Goal: Task Accomplishment & Management: Manage account settings

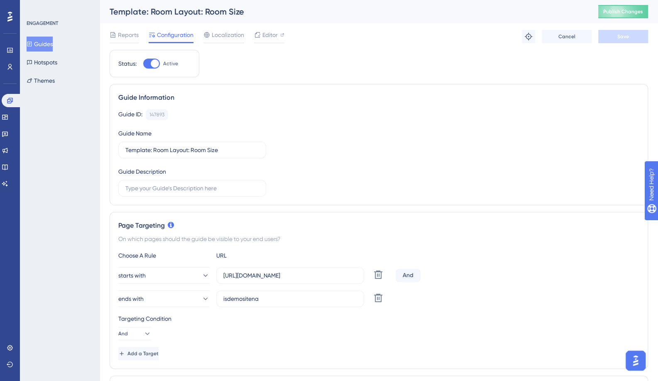
click at [45, 44] on button "Guides" at bounding box center [40, 44] width 26 height 15
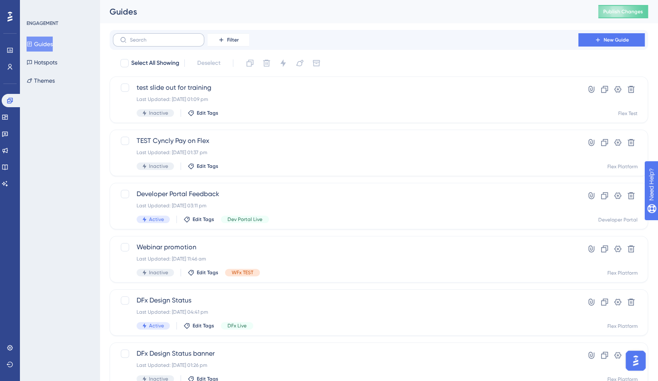
click at [156, 44] on label at bounding box center [158, 39] width 91 height 13
click at [156, 43] on input "text" at bounding box center [163, 40] width 67 height 6
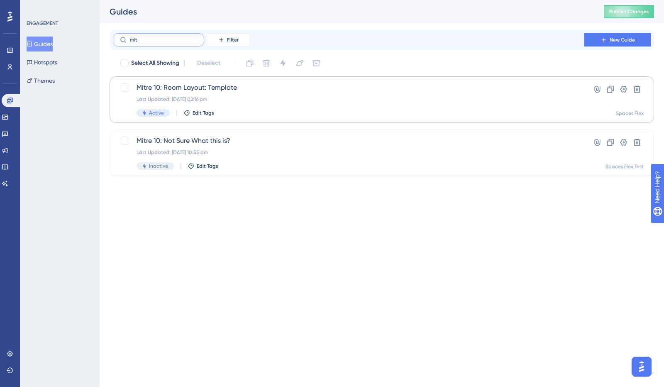
type input "mit"
click at [181, 86] on span "Mitre 10: Room Layout: Template" at bounding box center [349, 88] width 424 height 10
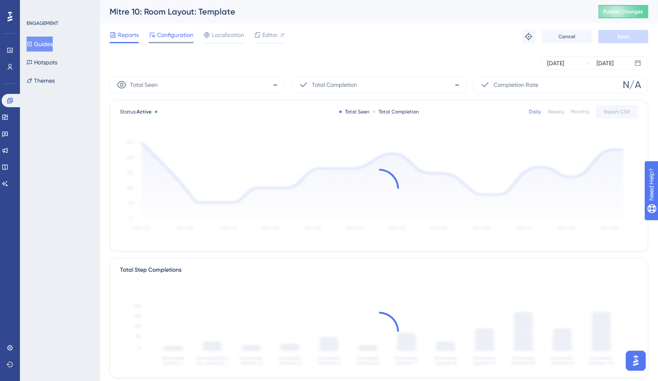
click at [159, 36] on span "Configuration" at bounding box center [175, 35] width 37 height 10
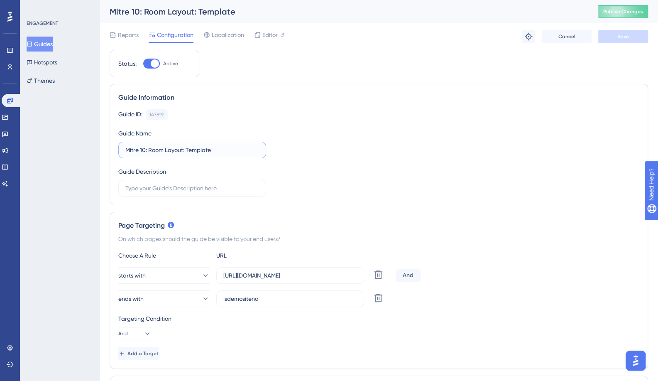
drag, startPoint x: 144, startPoint y: 151, endPoint x: 109, endPoint y: 151, distance: 34.9
paste input "Template"
type input "Template: Room Layout: Template"
click at [619, 37] on span "Save" at bounding box center [623, 36] width 12 height 7
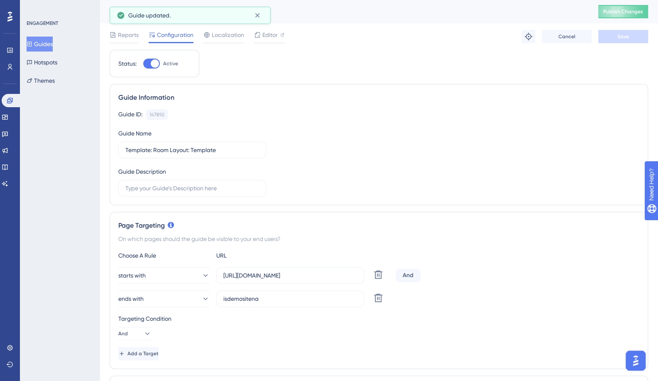
click at [53, 40] on button "Guides" at bounding box center [40, 44] width 26 height 15
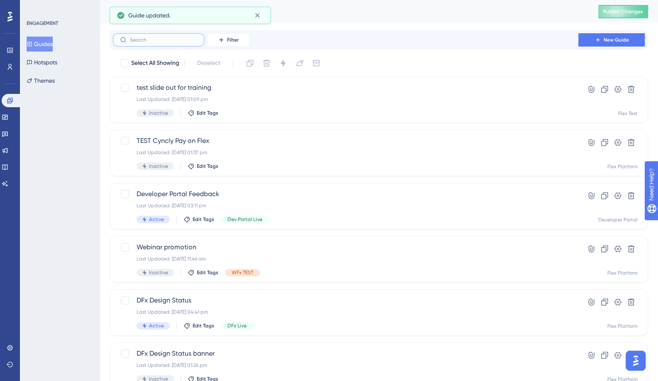
click at [171, 39] on input "text" at bounding box center [163, 40] width 67 height 6
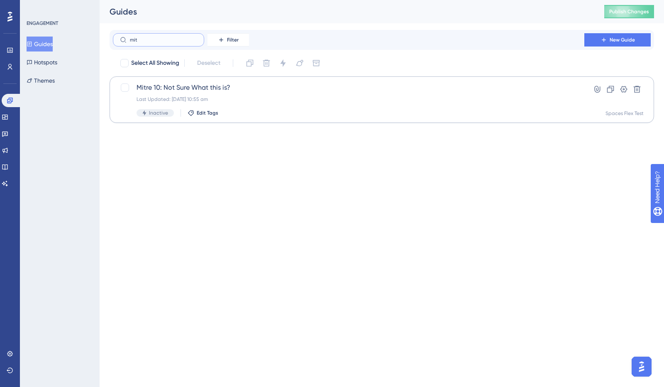
type input "mit"
click at [175, 89] on span "Mitre 10: Not Sure What this is?" at bounding box center [349, 88] width 424 height 10
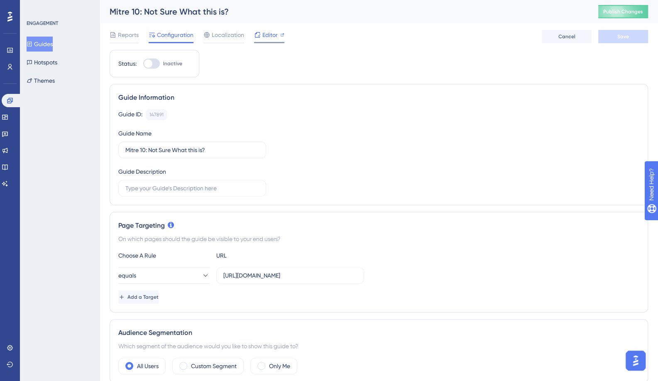
click at [257, 41] on div "Editor" at bounding box center [269, 36] width 30 height 13
